Goal: Information Seeking & Learning: Understand process/instructions

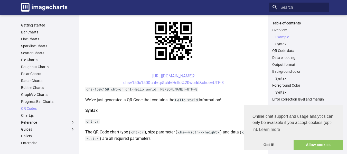
scroll to position [128, 0]
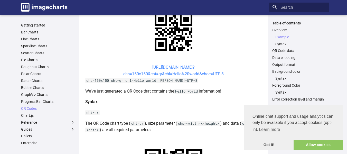
drag, startPoint x: 142, startPoint y: 66, endPoint x: 224, endPoint y: 75, distance: 82.2
click at [224, 75] on center "[URL][DOMAIN_NAME]? chs=150x150&cht=qr&chl=Hello%20world&choe=UTF-8" at bounding box center [173, 70] width 177 height 13
click at [224, 74] on center "[URL][DOMAIN_NAME]? chs=150x150&cht=qr&chl=Hello%20world&choe=UTF-8" at bounding box center [173, 70] width 177 height 13
click at [224, 74] on center "https://image-charts.com/chart? chs=150x150&cht=qr&chl=Hello%20world&choe=UTF-8" at bounding box center [173, 70] width 177 height 13
copy link "https://image-charts.com/chart? chs=150x150&cht=qr&chl=Hello%20world&choe=UTF-8"
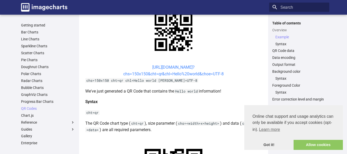
click at [187, 71] on link "https://image-charts.com/chart? chs=150x150&cht=qr&chl=Hello%20world&choe=UTF-8" at bounding box center [173, 71] width 100 height 12
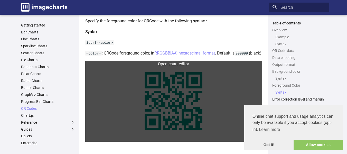
scroll to position [796, 0]
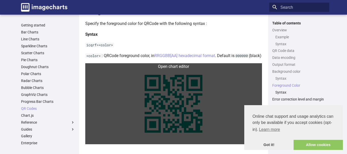
click at [171, 116] on link at bounding box center [173, 103] width 177 height 81
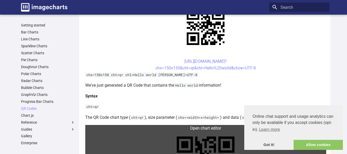
scroll to position [132, 0]
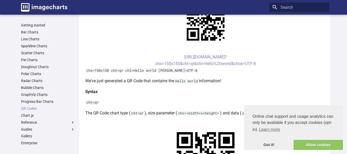
click at [261, 64] on center "[URL][DOMAIN_NAME]? chs=150x150&cht=qr&chl=Hello%20world&choe=UTF-8" at bounding box center [205, 60] width 241 height 13
click at [208, 63] on link "[URL][DOMAIN_NAME]? chs=150x150&cht=qr&chl=Hello%20world&choe=UTF-8" at bounding box center [205, 60] width 100 height 12
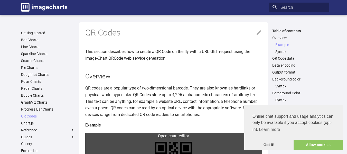
scroll to position [132, 0]
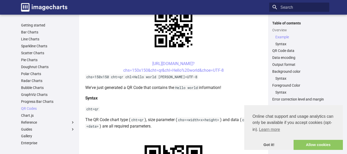
drag, startPoint x: 135, startPoint y: 63, endPoint x: 238, endPoint y: 73, distance: 104.0
copy link "[URL][DOMAIN_NAME]? chs=150x150&cht=qr&chl=Hello%20world&choe=UTF-8"
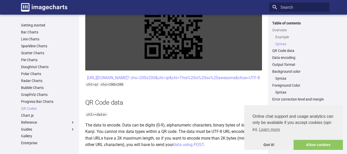
scroll to position [286, 0]
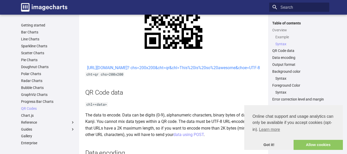
click at [155, 70] on link "[URL][DOMAIN_NAME]? chs=200x200&cht=qr&chl=This%20is%20so%20awesome&choe=UTF-8" at bounding box center [173, 67] width 173 height 5
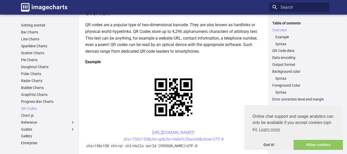
scroll to position [55, 0]
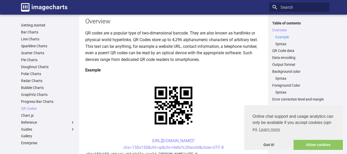
click at [284, 36] on link "Example" at bounding box center [300, 37] width 51 height 5
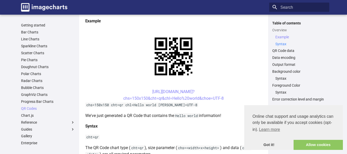
click at [280, 43] on link "Syntax" at bounding box center [300, 44] width 51 height 5
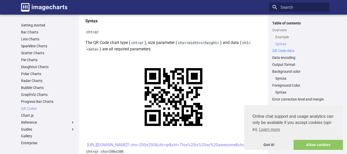
click at [277, 51] on link "QR Code data" at bounding box center [299, 50] width 54 height 5
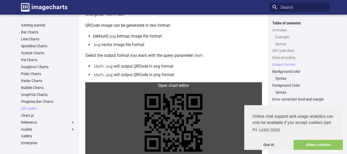
scroll to position [491, 0]
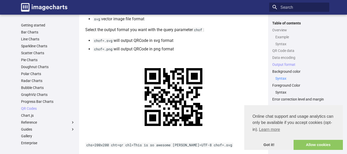
click at [279, 79] on link "Syntax" at bounding box center [300, 78] width 51 height 5
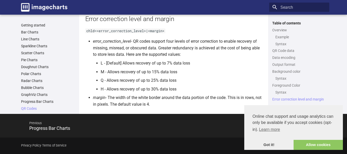
scroll to position [945, 0]
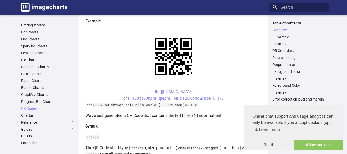
scroll to position [55, 0]
